Goal: Information Seeking & Learning: Learn about a topic

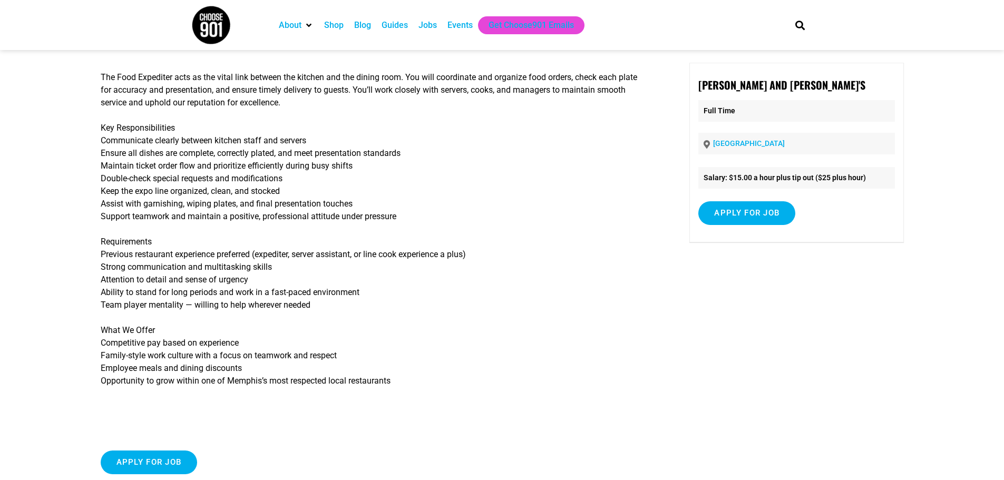
click at [436, 31] on div "Jobs" at bounding box center [427, 25] width 18 height 13
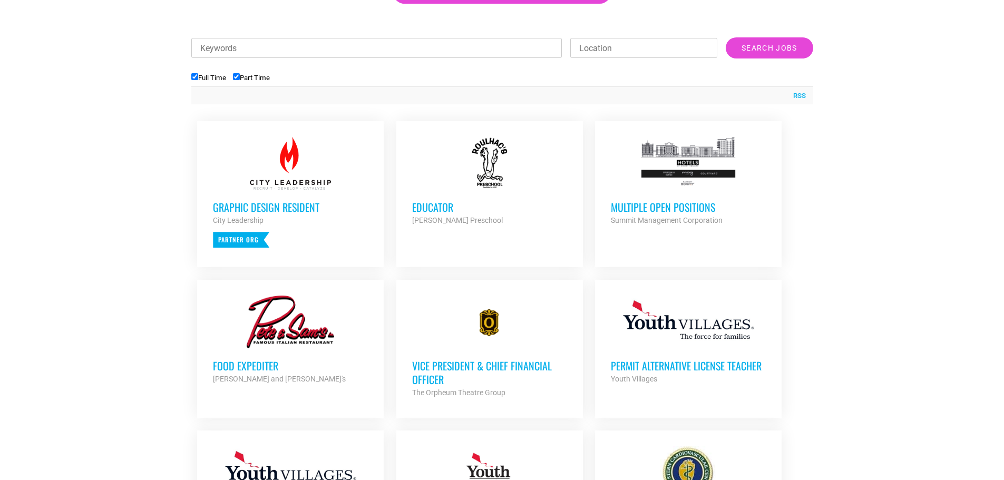
scroll to position [263, 0]
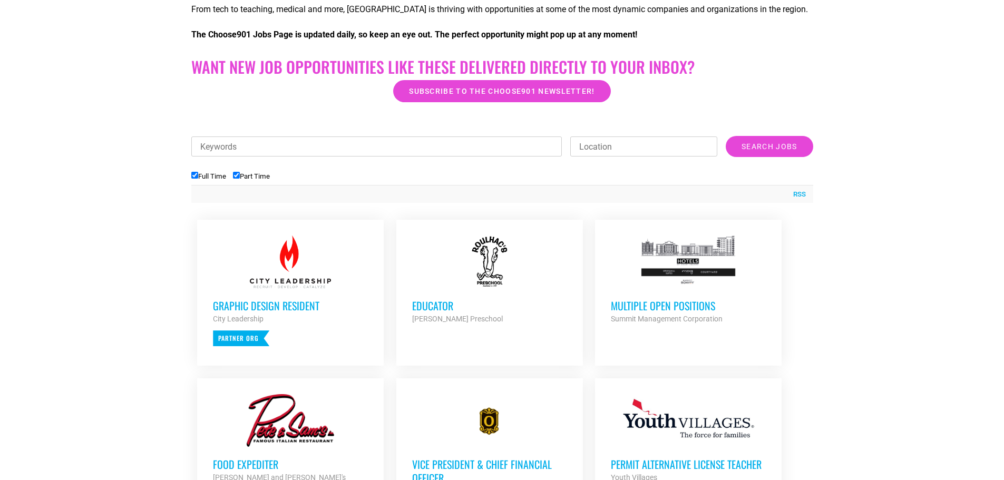
click at [436, 302] on h3 "Educator" at bounding box center [489, 306] width 155 height 14
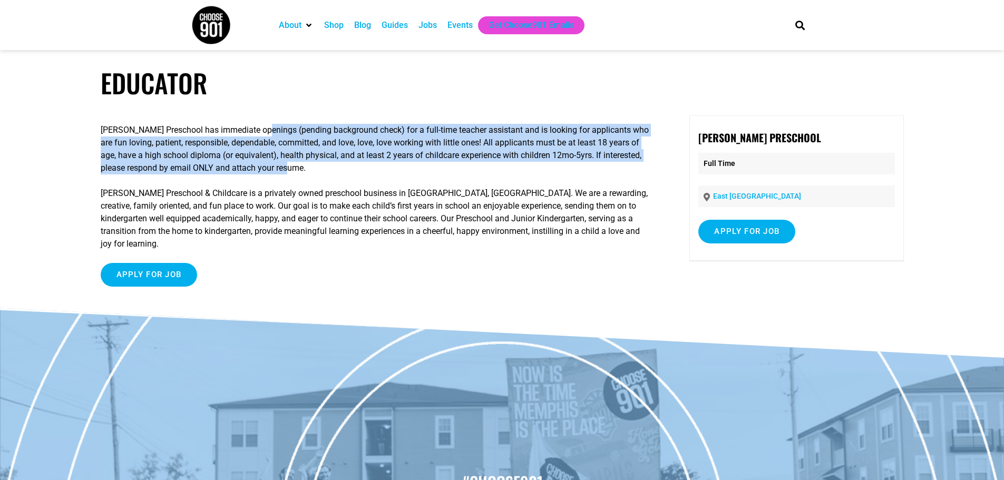
drag, startPoint x: 260, startPoint y: 124, endPoint x: 520, endPoint y: 172, distance: 264.2
click at [520, 172] on p "Roulhac’s Preschool has immediate openings (pending background check) for a ful…" at bounding box center [375, 149] width 549 height 51
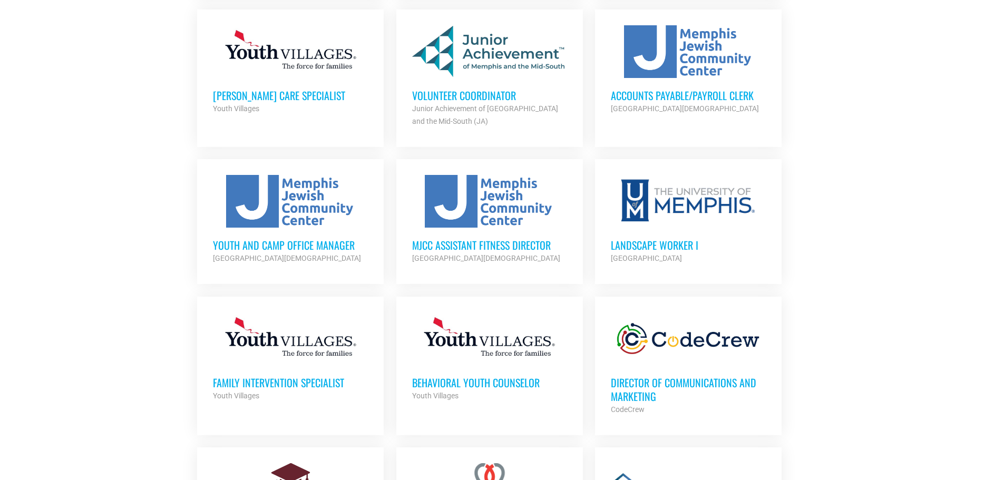
scroll to position [1159, 0]
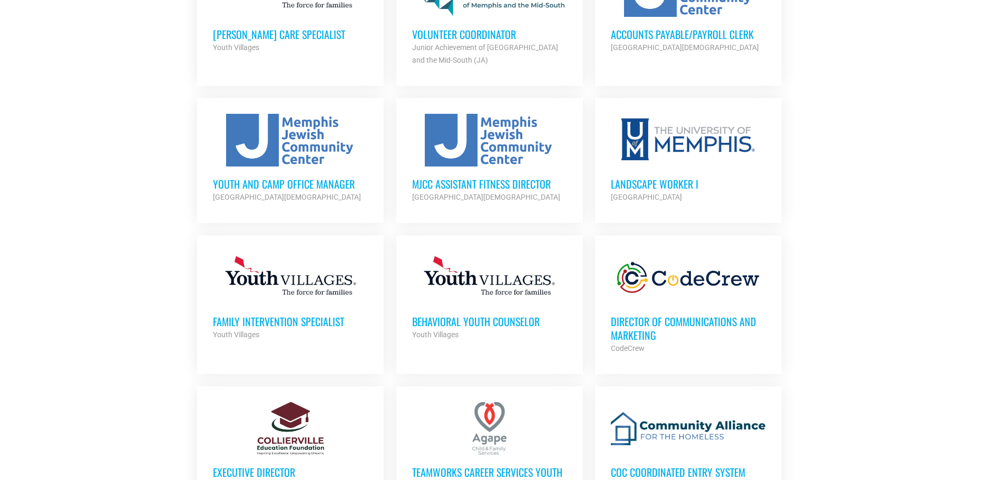
click at [712, 315] on h3 "Director of Communications and Marketing" at bounding box center [688, 328] width 155 height 27
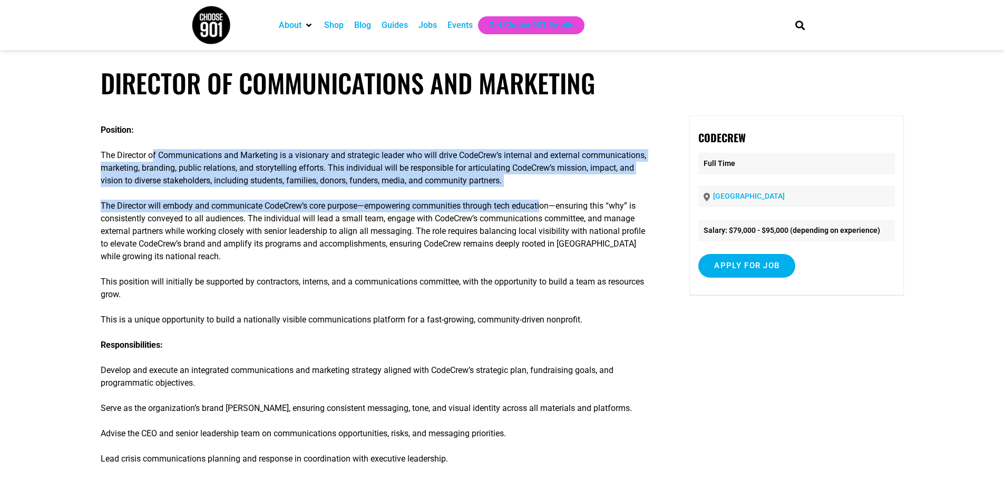
drag, startPoint x: 154, startPoint y: 150, endPoint x: 545, endPoint y: 203, distance: 394.5
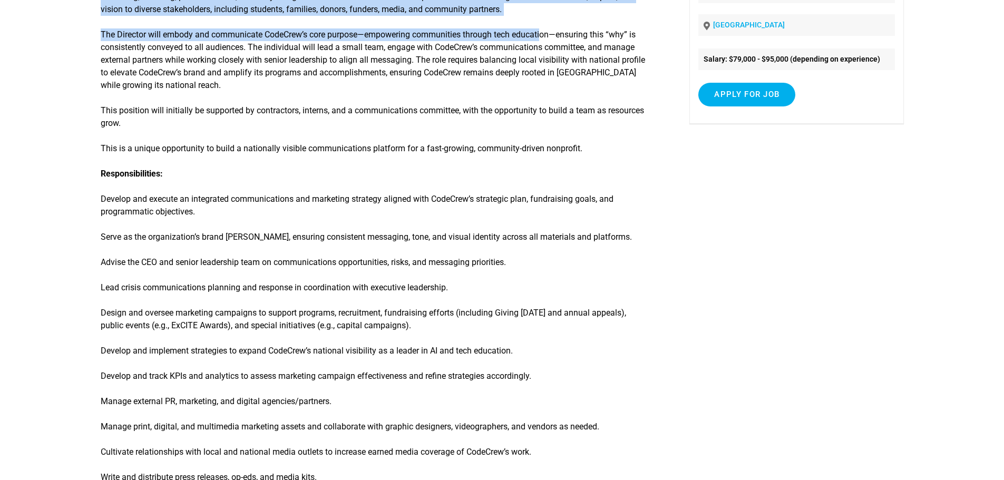
scroll to position [211, 0]
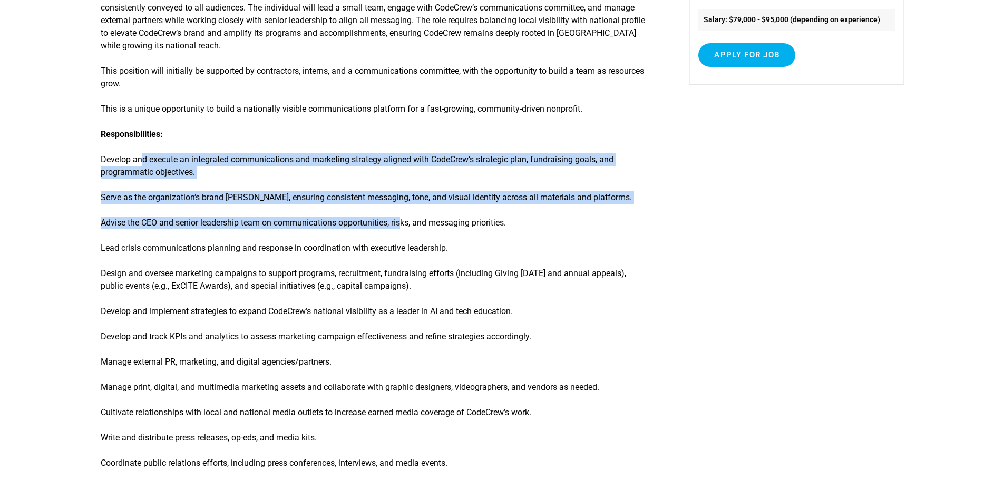
drag, startPoint x: 136, startPoint y: 163, endPoint x: 403, endPoint y: 217, distance: 271.4
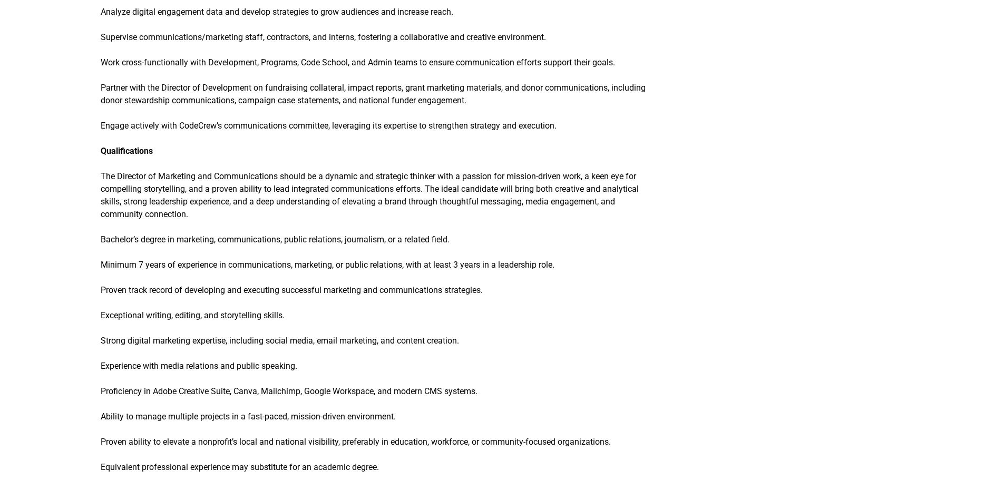
scroll to position [843, 0]
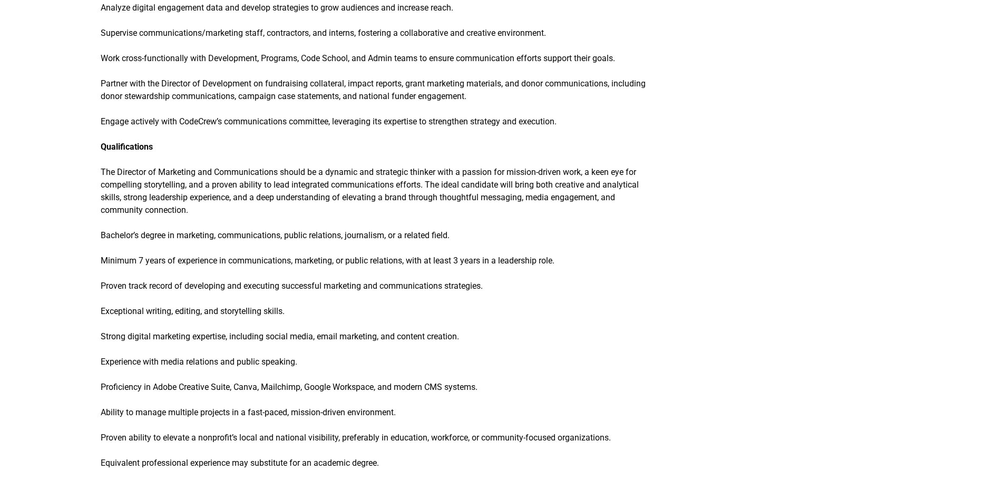
drag, startPoint x: 210, startPoint y: 179, endPoint x: 538, endPoint y: 204, distance: 329.8
click at [538, 204] on p "Qualifications The Director of Marketing and Communications should be a dynamic…" at bounding box center [375, 179] width 549 height 76
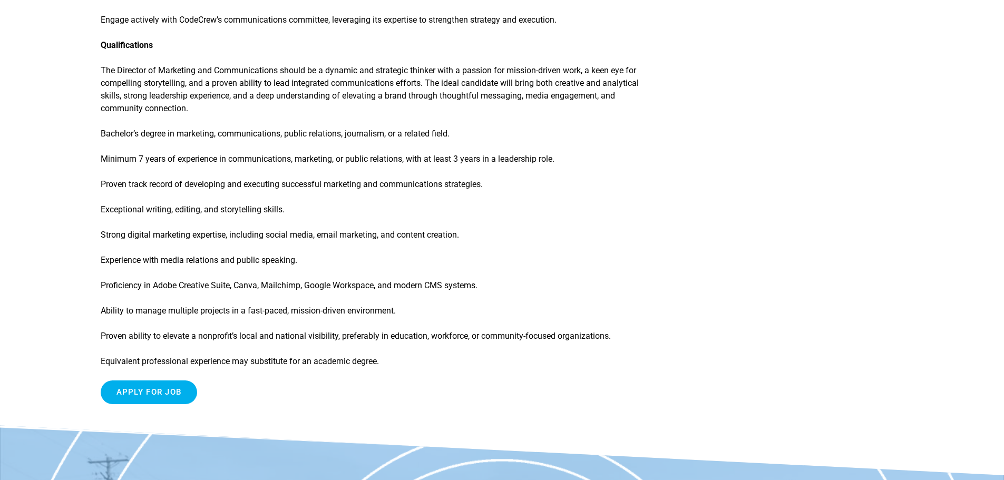
scroll to position [948, 0]
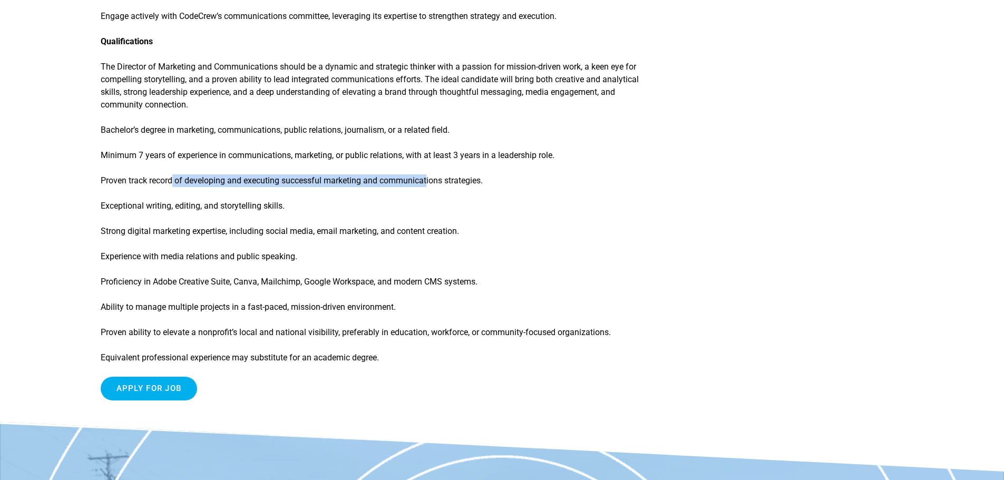
drag, startPoint x: 173, startPoint y: 166, endPoint x: 424, endPoint y: 171, distance: 251.4
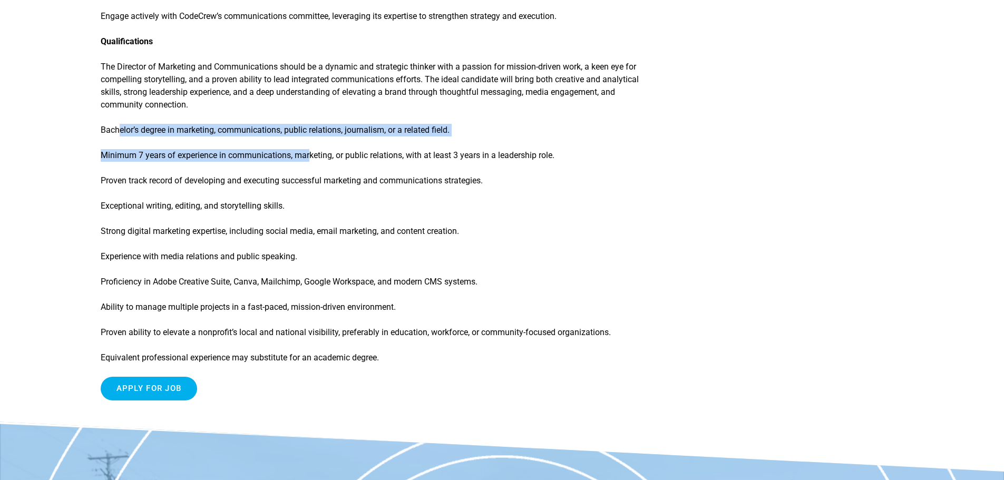
drag, startPoint x: 118, startPoint y: 133, endPoint x: 308, endPoint y: 149, distance: 190.4
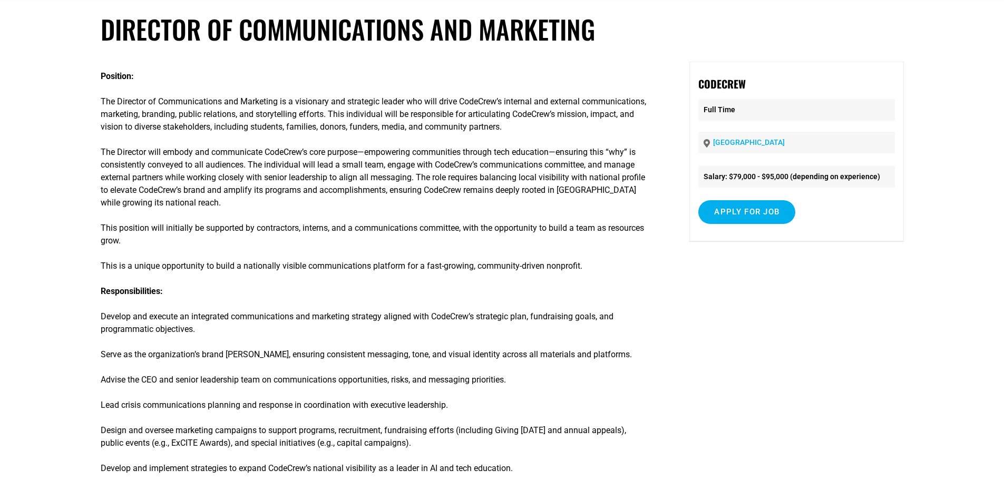
scroll to position [0, 0]
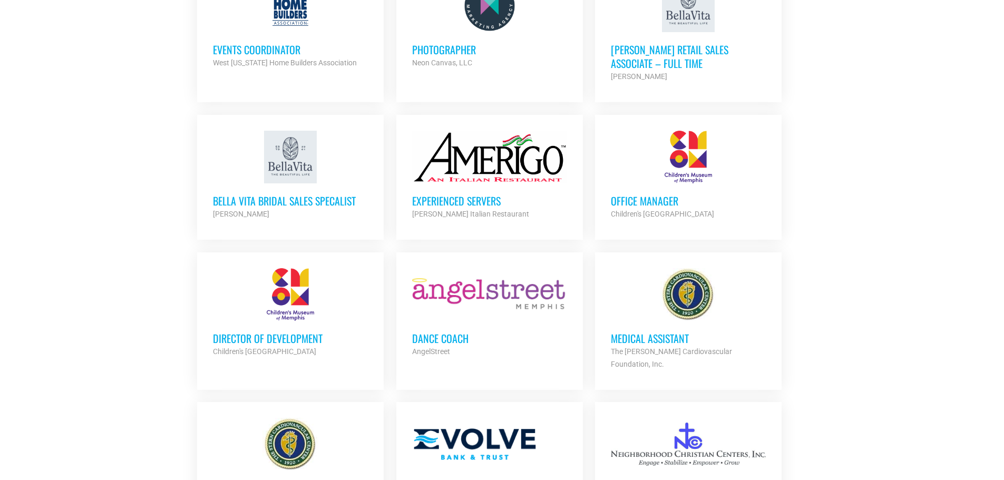
scroll to position [1897, 0]
click at [614, 183] on div "Office Manager Children's Museum of Memphis Partner Org" at bounding box center [688, 201] width 155 height 37
